Goal: Transaction & Acquisition: Purchase product/service

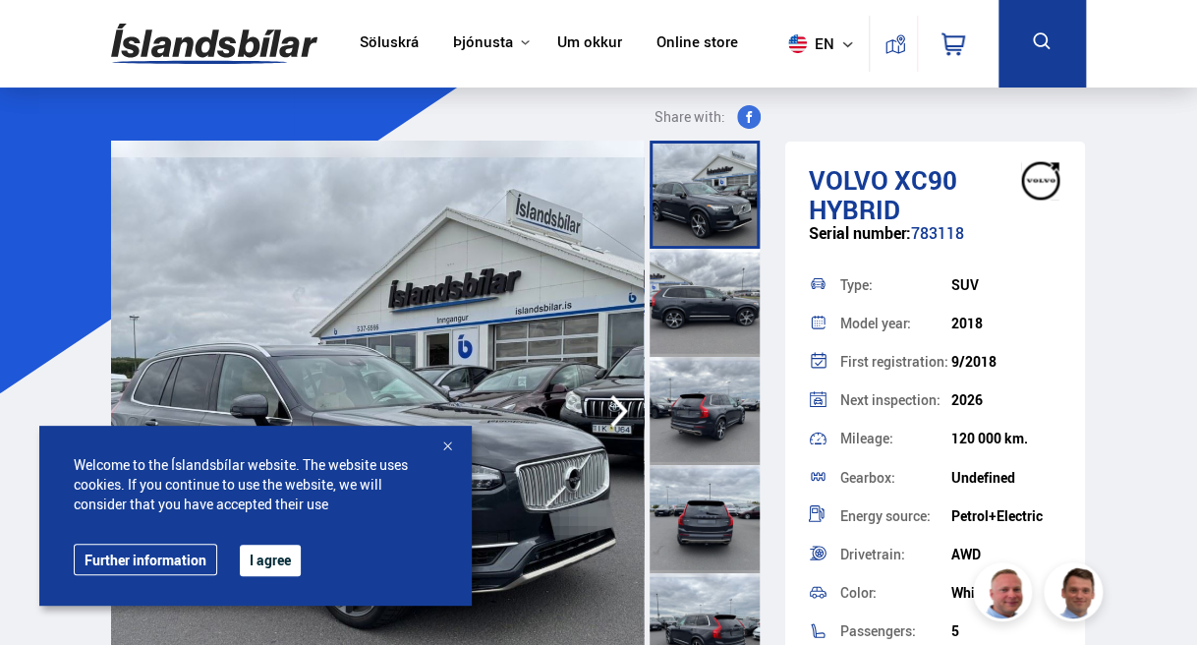
click at [448, 447] on div at bounding box center [447, 447] width 20 height 20
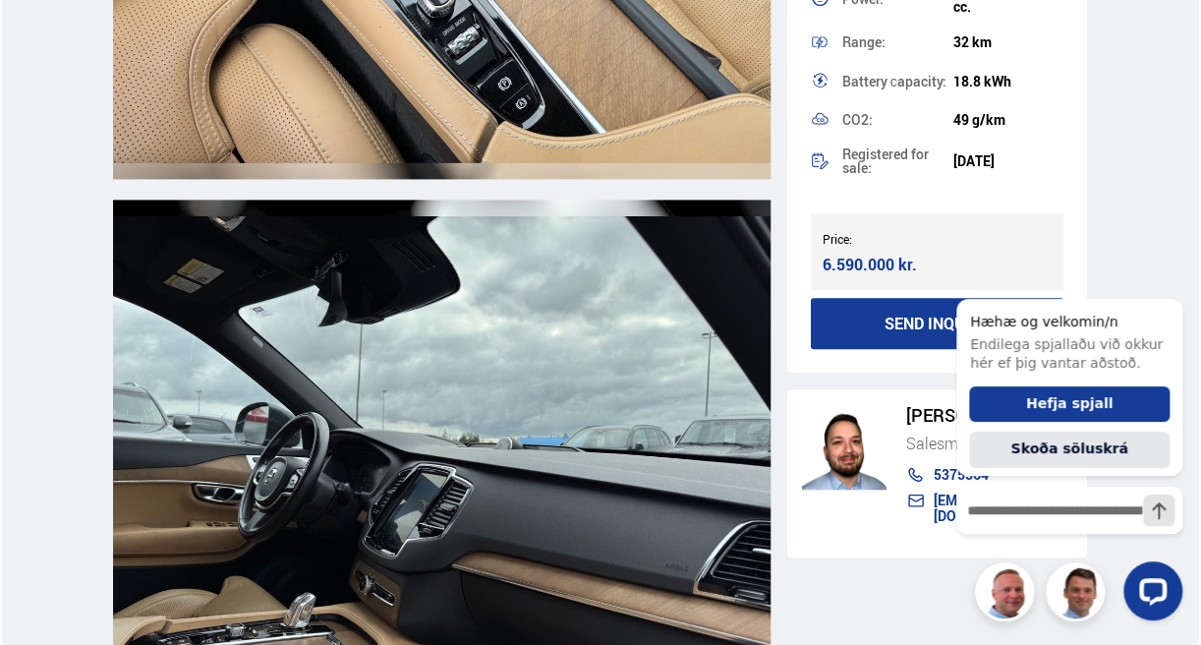
scroll to position [9831, 0]
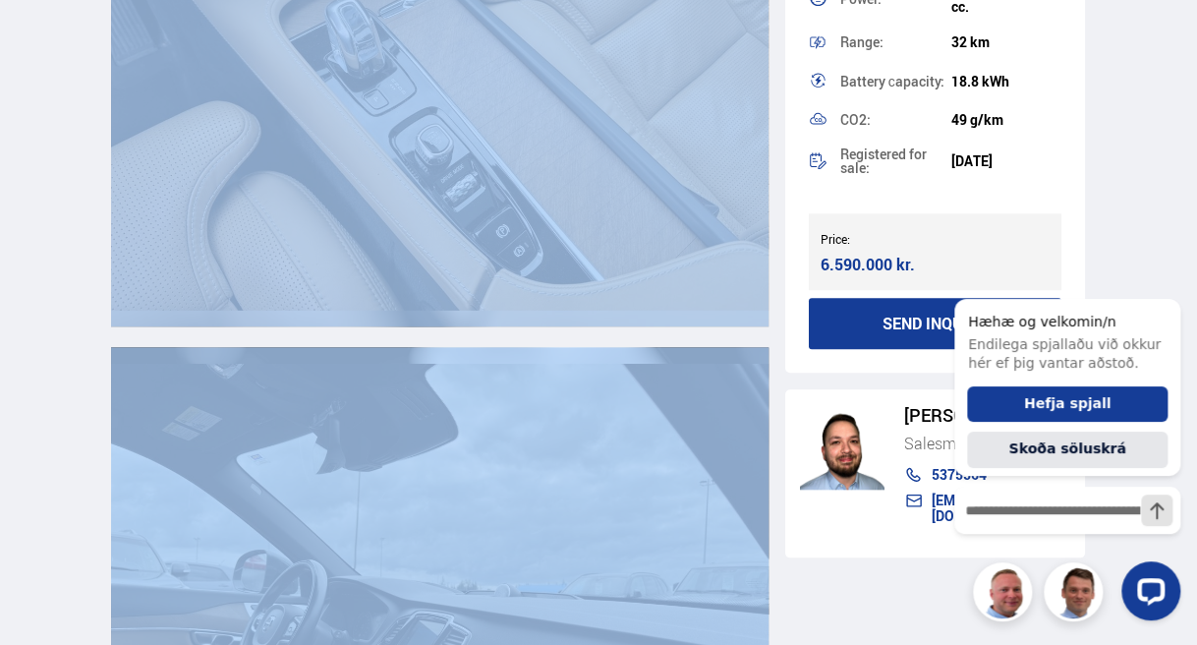
drag, startPoint x: 1194, startPoint y: 338, endPoint x: 1199, endPoint y: 192, distance: 146.6
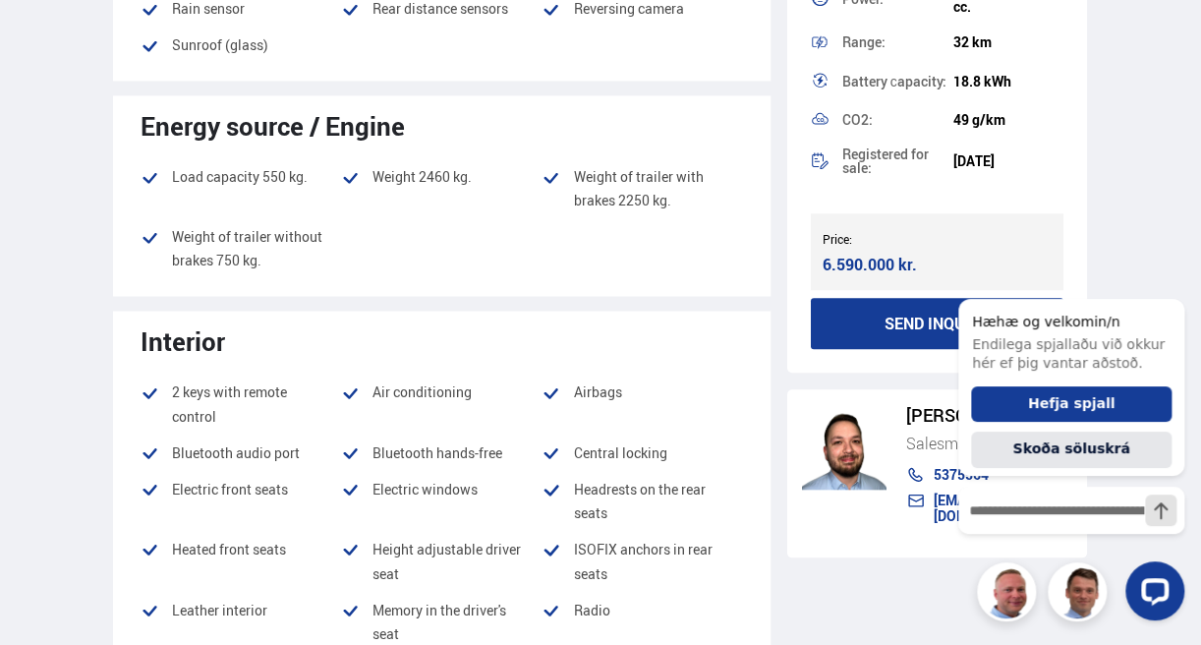
scroll to position [0, 0]
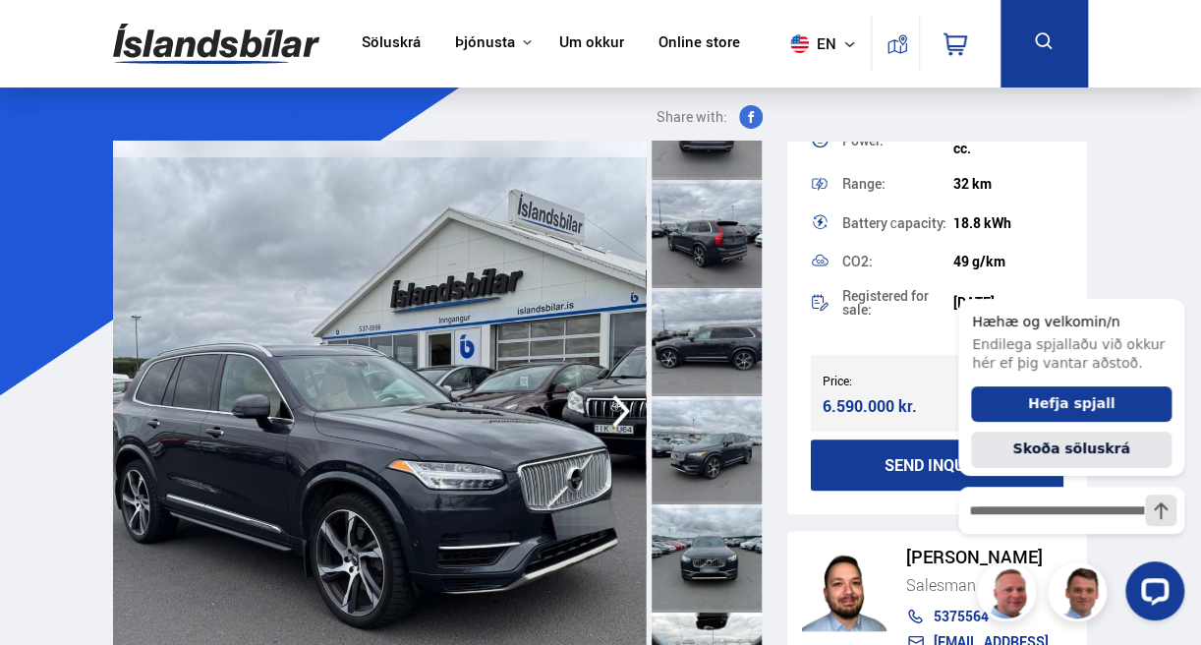
click at [244, 40] on img at bounding box center [216, 44] width 206 height 64
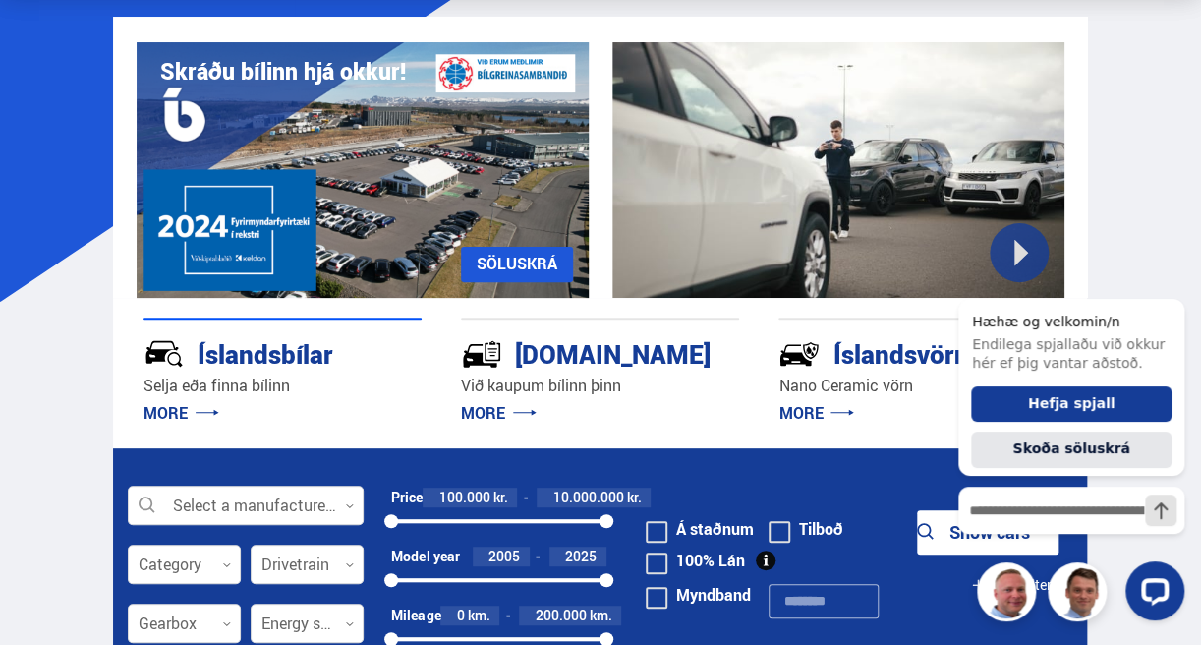
scroll to position [295, 0]
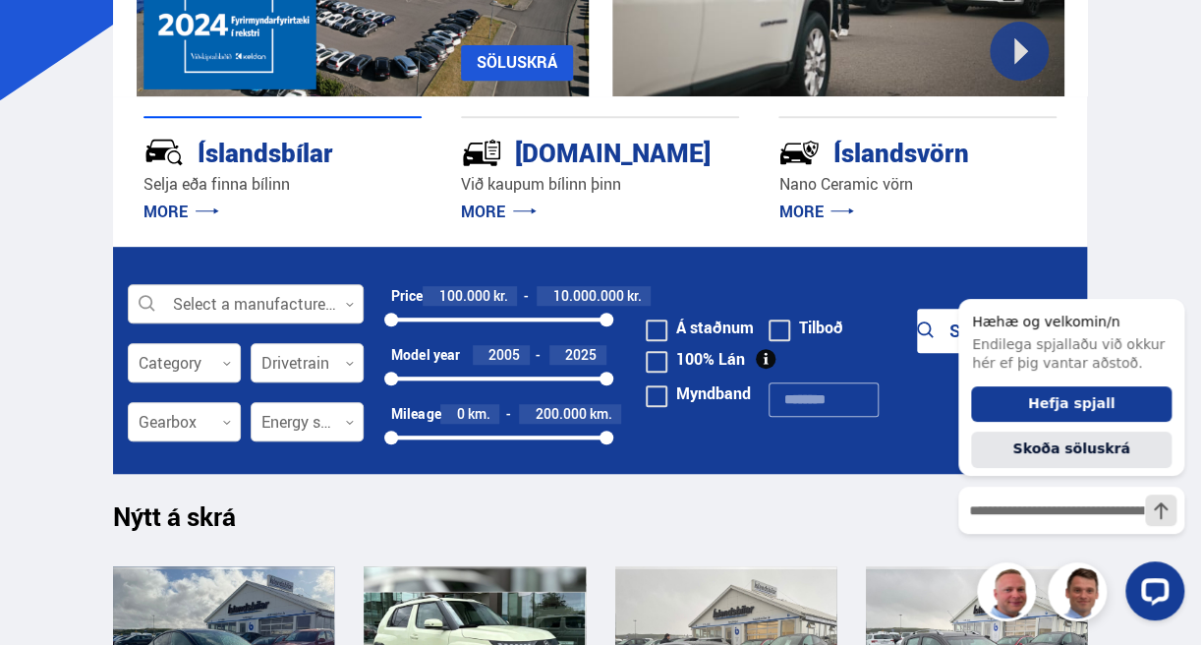
click at [258, 308] on div at bounding box center [246, 304] width 236 height 39
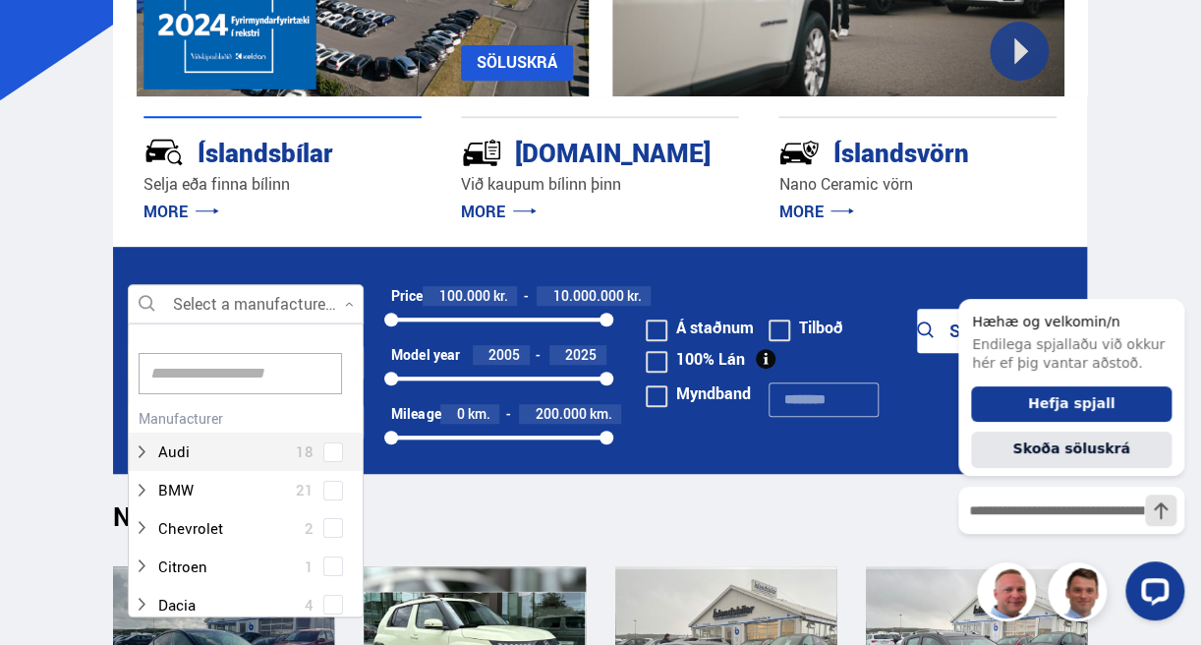
scroll to position [293, 229]
click at [194, 369] on input at bounding box center [241, 373] width 204 height 41
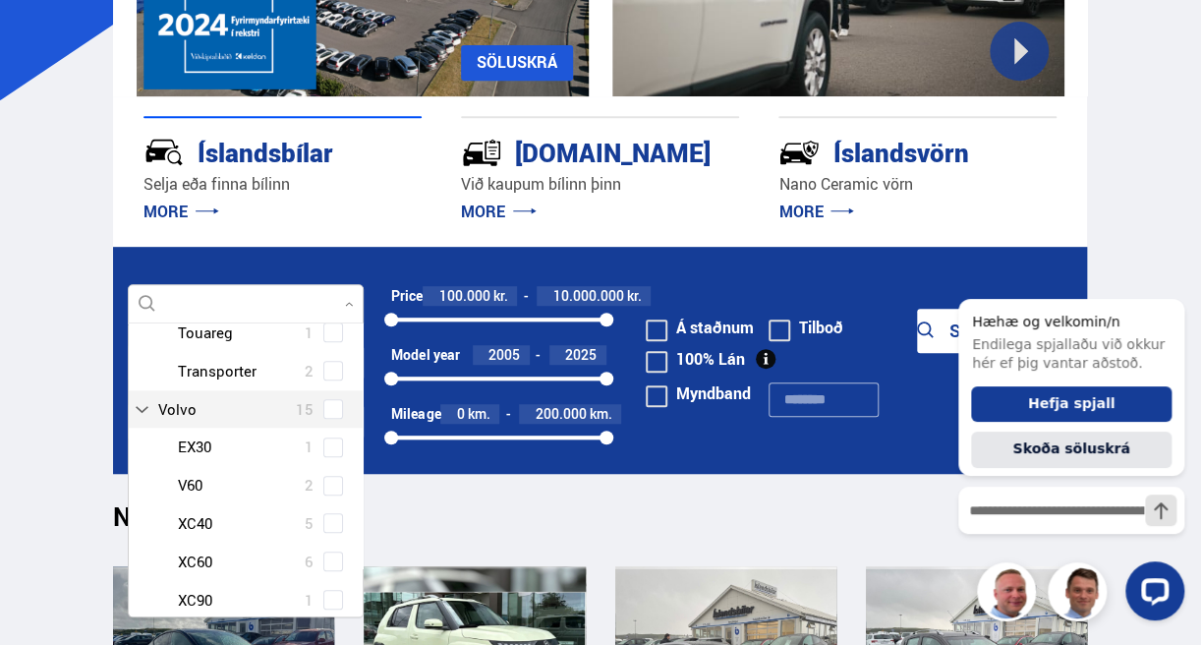
scroll to position [786, 0]
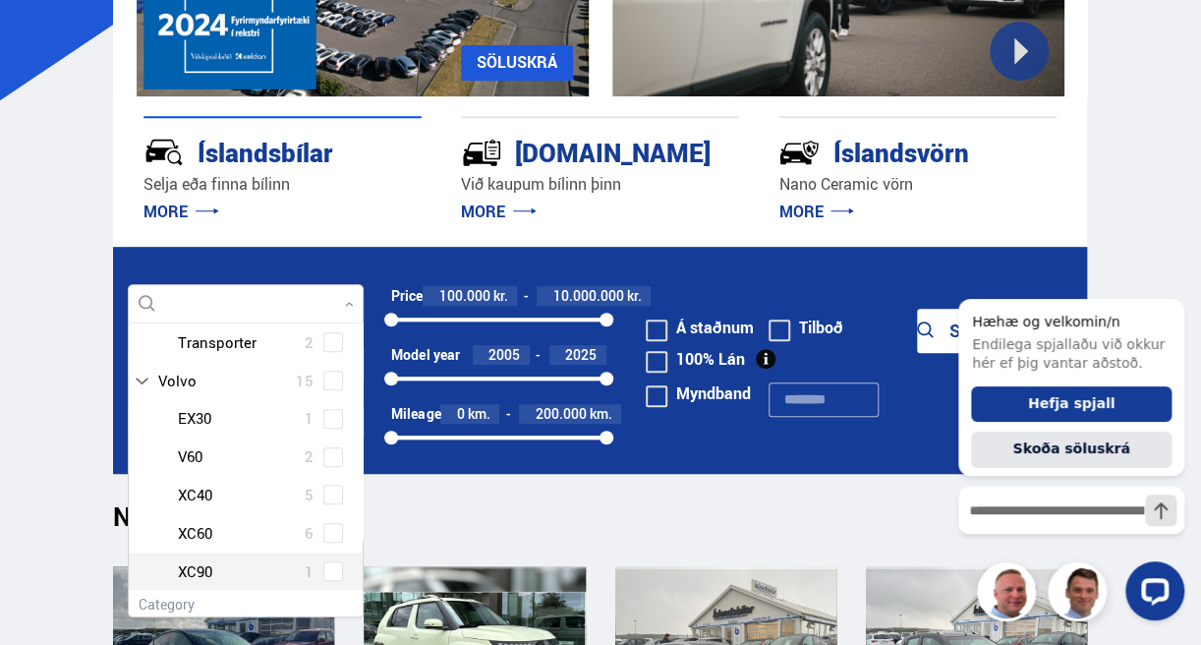
click at [326, 573] on span at bounding box center [333, 571] width 20 height 20
type input "**"
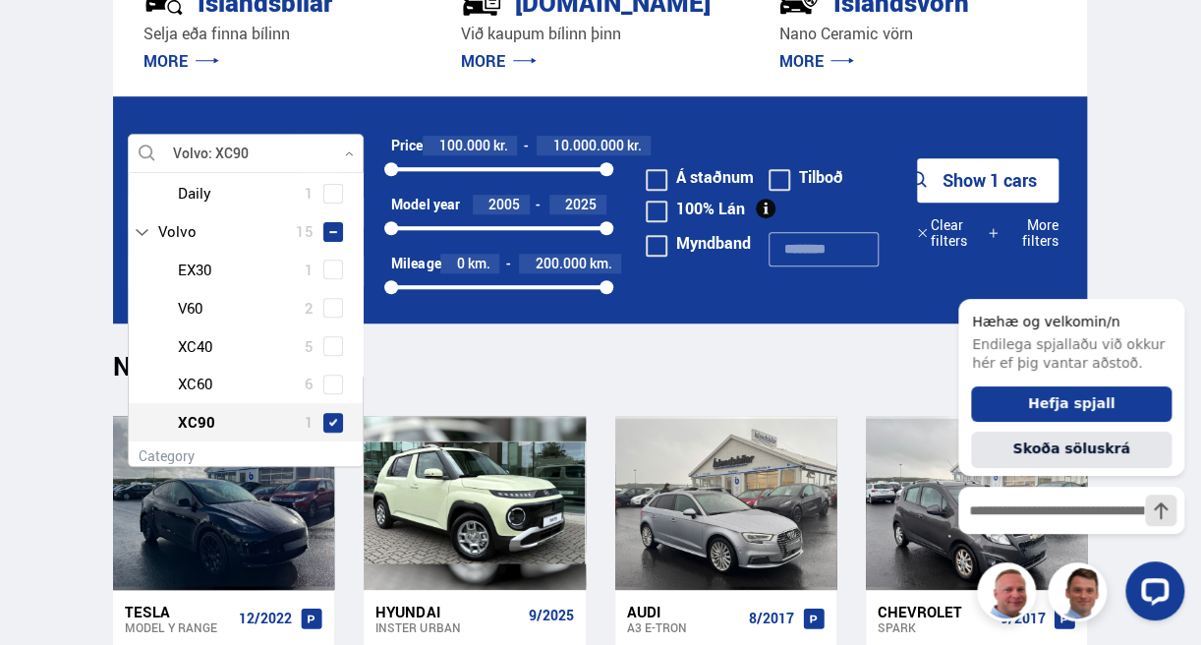
scroll to position [688, 0]
